Goal: Information Seeking & Learning: Learn about a topic

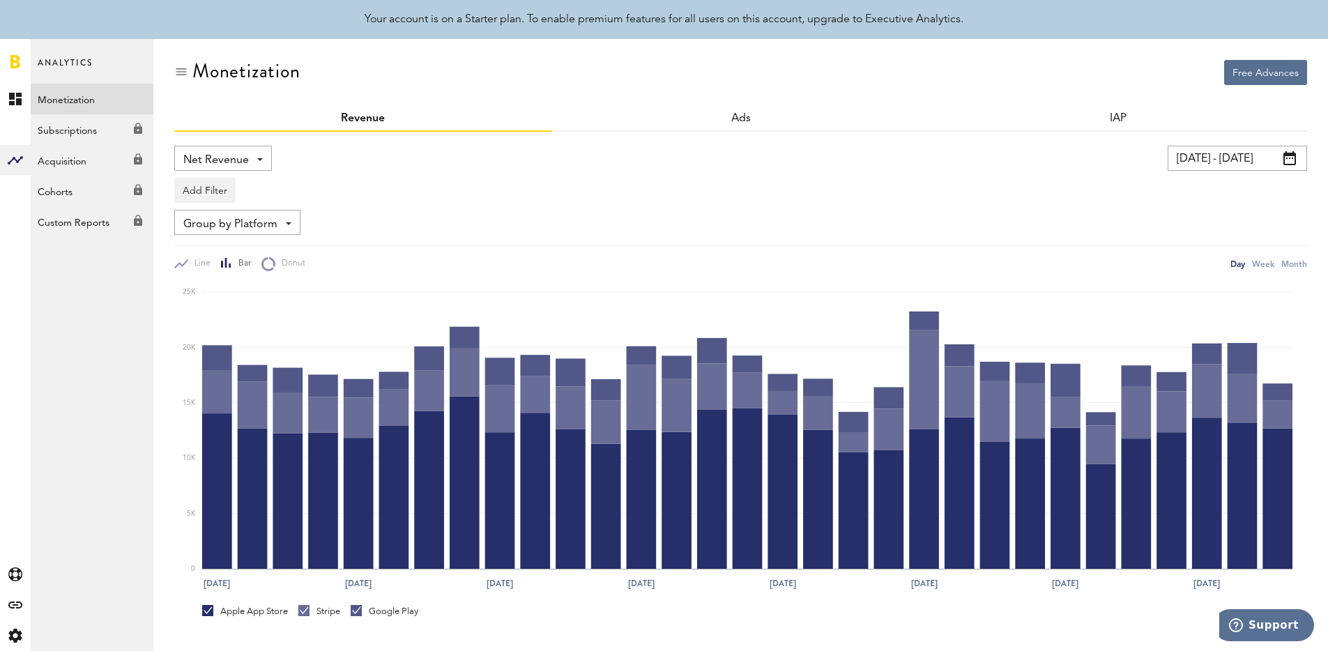
click at [72, 96] on link "Monetization" at bounding box center [92, 99] width 123 height 31
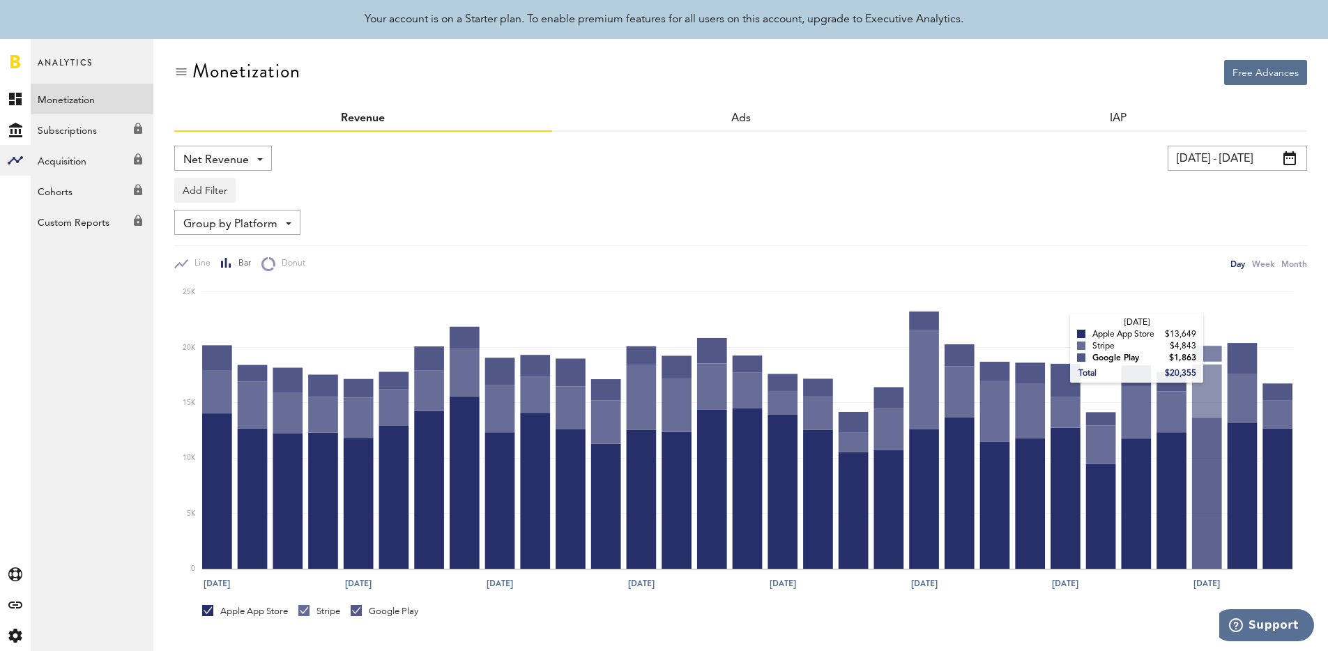
click at [1131, 277] on icon "[DATE] [DATE] [DATE] Jun [DATE] Jun [DATE] Jun 27 0 5K 10K 15K 20K 25K [DATE] A…" at bounding box center [740, 433] width 1133 height 325
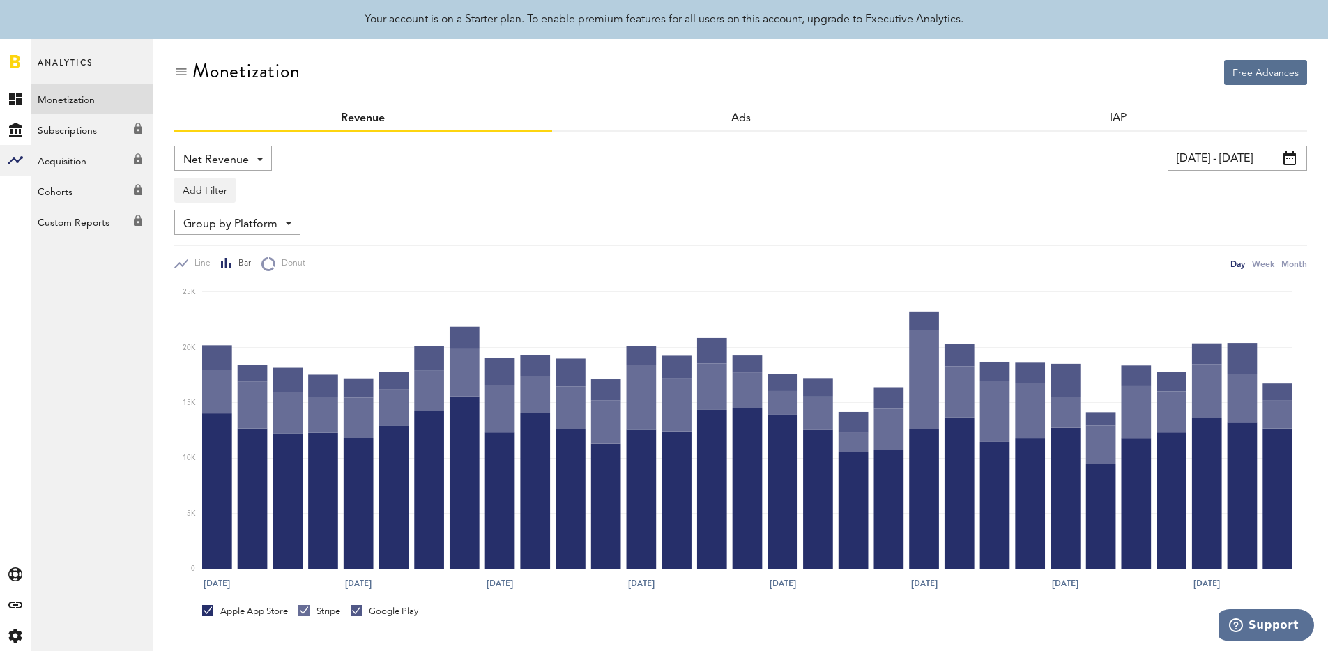
click at [1205, 166] on input "[DATE] - [DATE]" at bounding box center [1236, 158] width 139 height 25
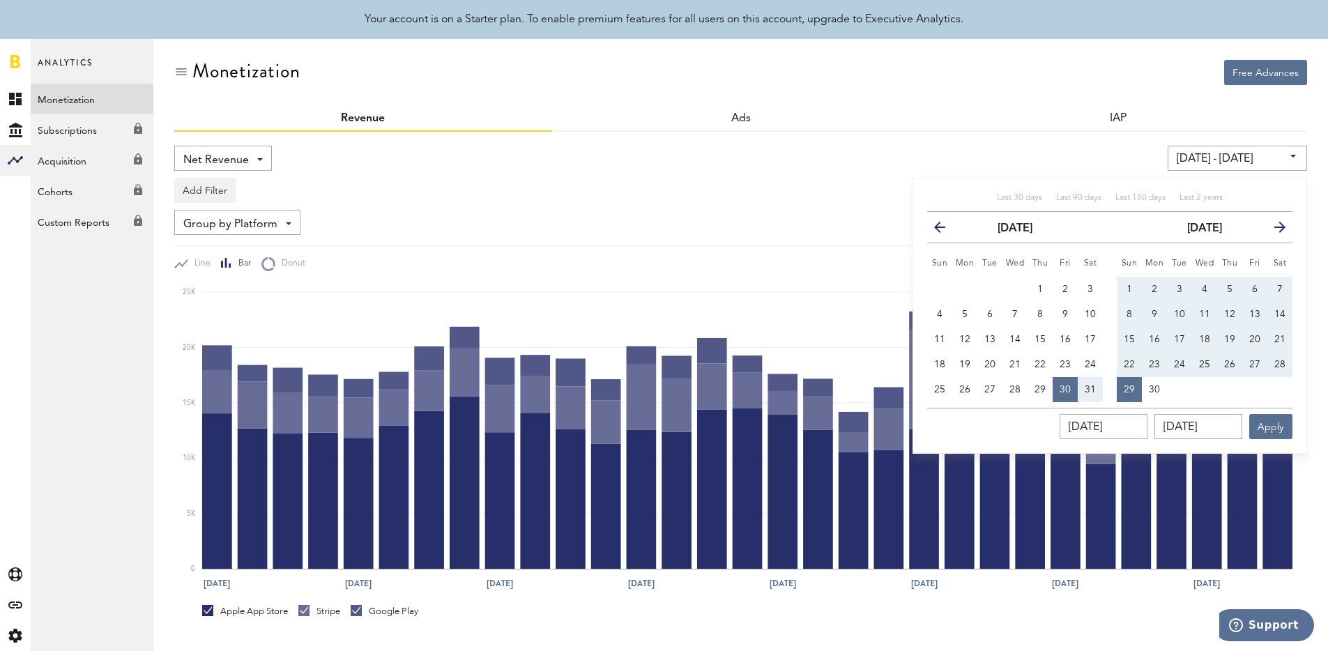
click at [1105, 195] on div "Last 30 days Last 90 days Last 180 days Last 2 years" at bounding box center [1109, 202] width 365 height 20
click at [1118, 194] on span "Last 180 days" at bounding box center [1140, 198] width 50 height 8
type input "02/16/25 - 08/15/25"
type input "02/16/2025"
type input "08/15/2025"
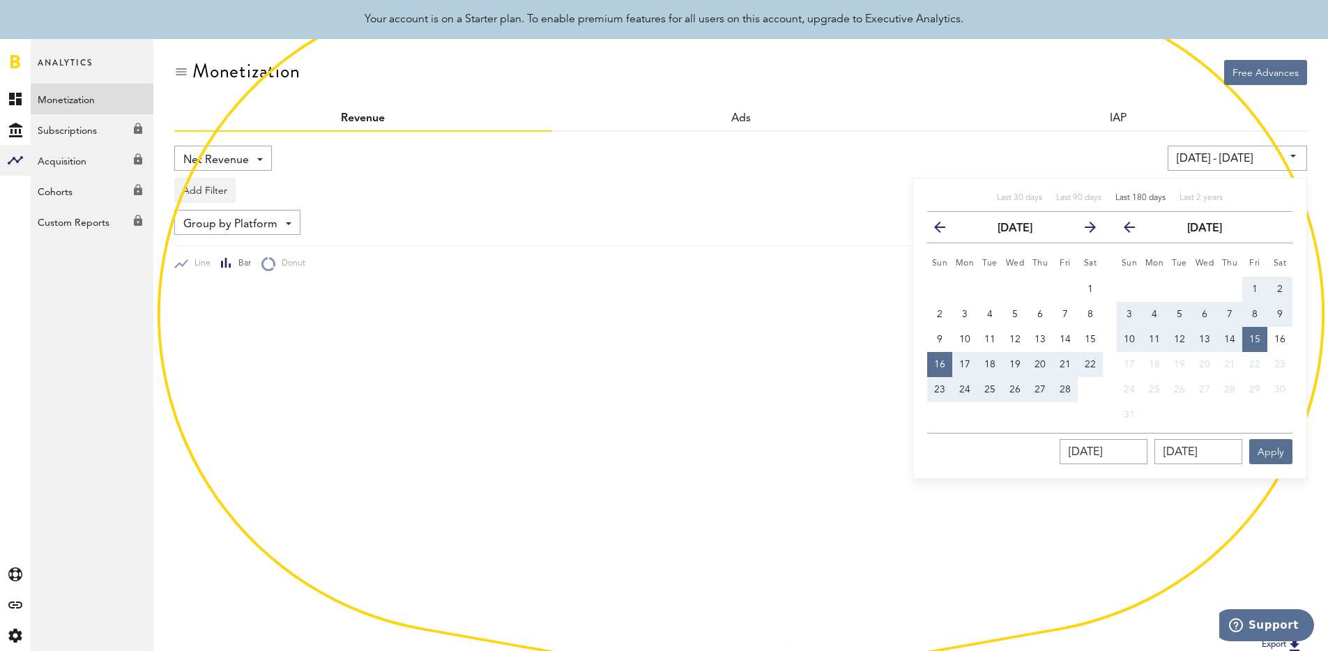
click at [982, 166] on div "02/16/25 - 08/15/25 Last 30 days Last 90 days Last 180 days Last 2 years previo…" at bounding box center [1014, 158] width 588 height 25
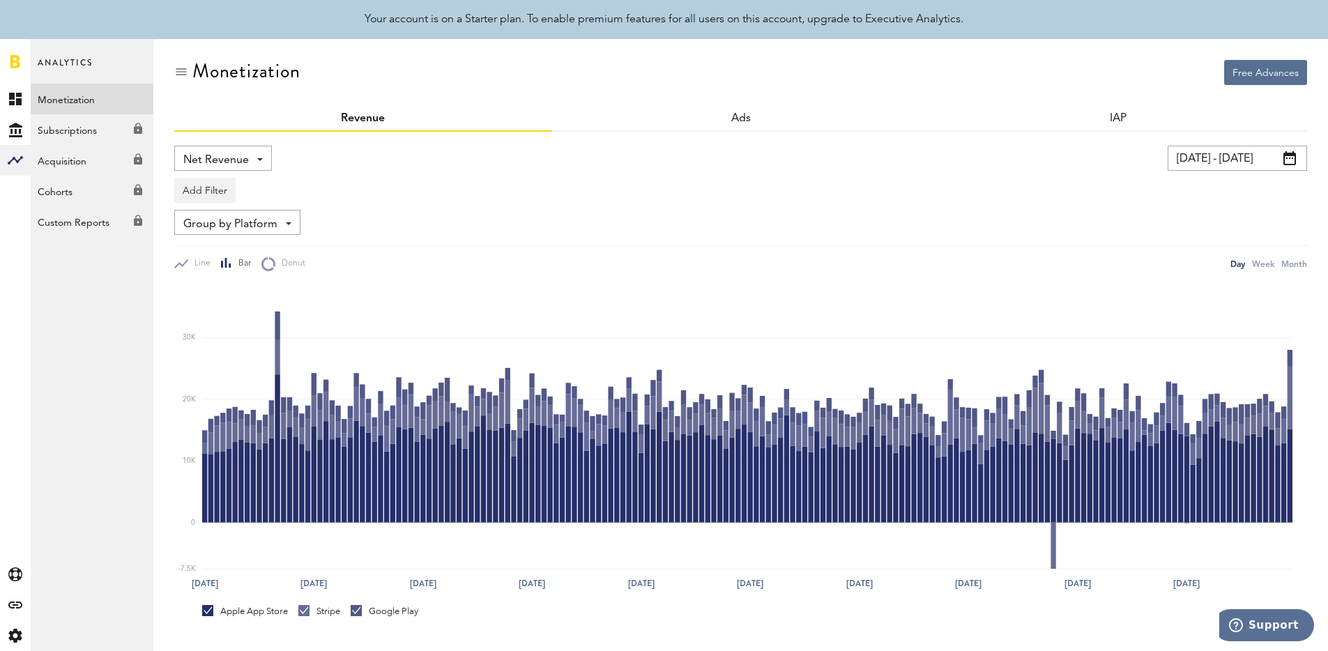
click at [1210, 167] on input "02/16/25 - 08/15/25" at bounding box center [1236, 158] width 139 height 25
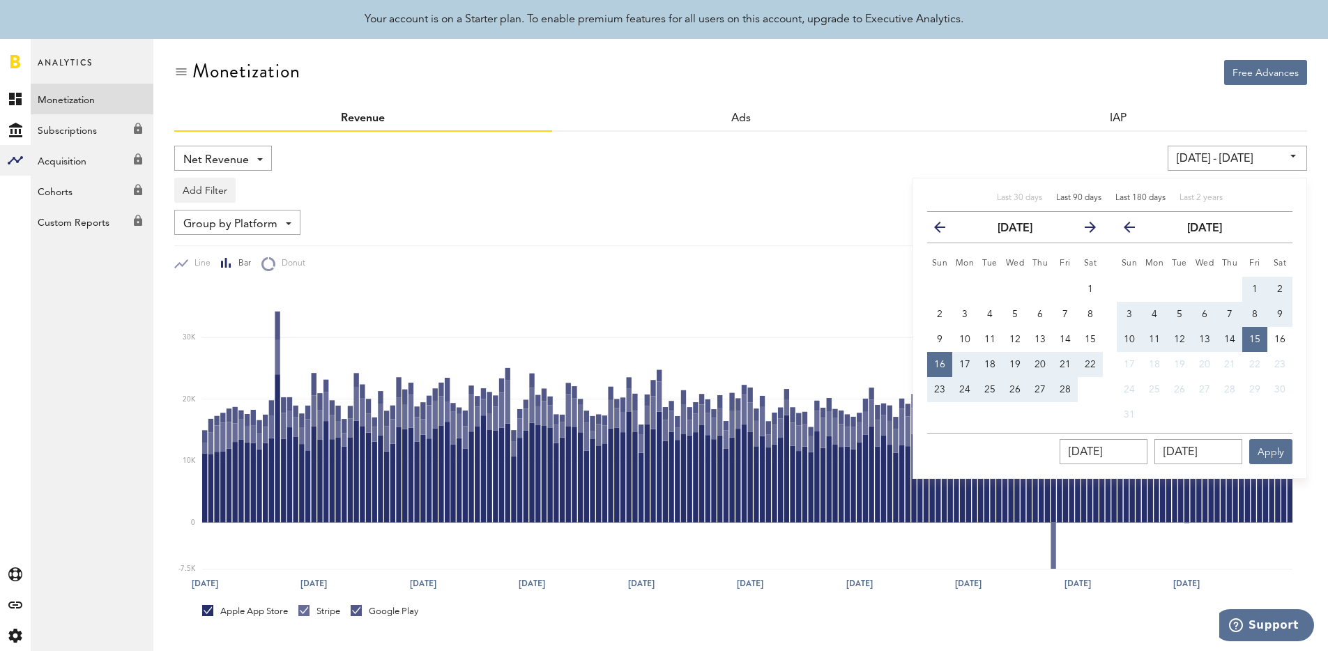
click at [1080, 203] on div "Last 90 days" at bounding box center [1078, 198] width 45 height 12
type input "05/17/25 - 08/15/25"
type input "05/17/2025"
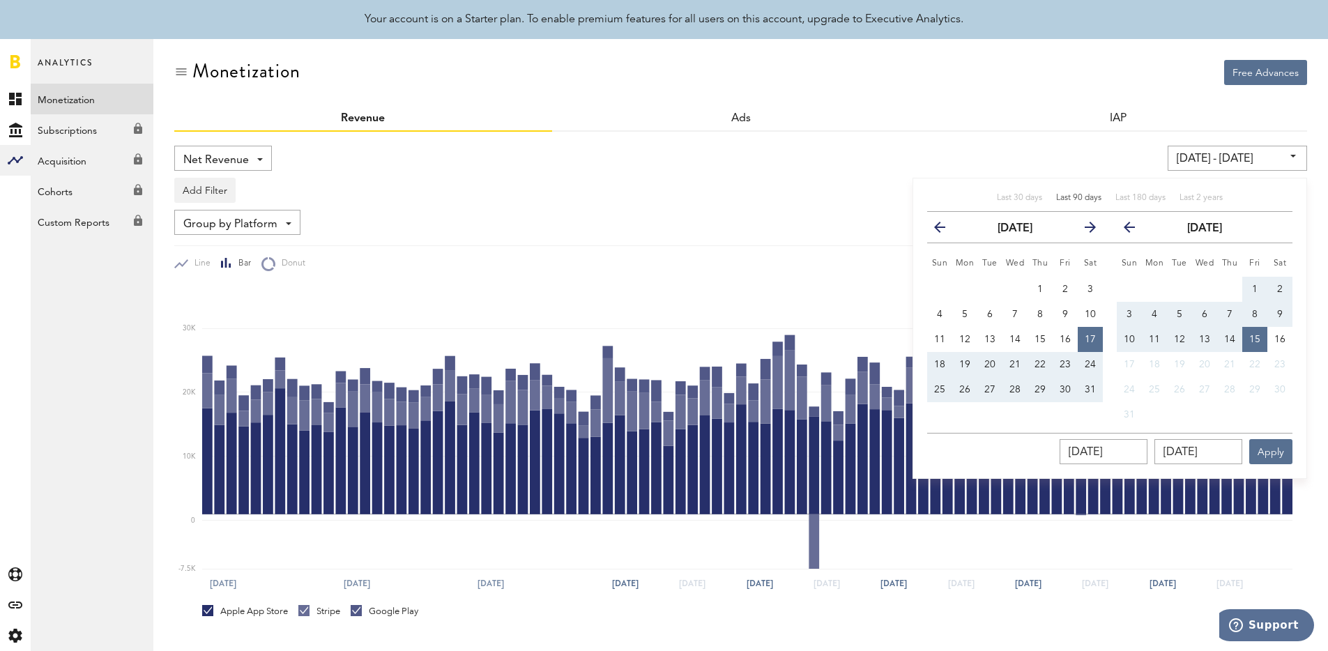
click at [745, 174] on div "Add Filter Platforms Apps" at bounding box center [740, 187] width 1133 height 32
